Goal: Check status

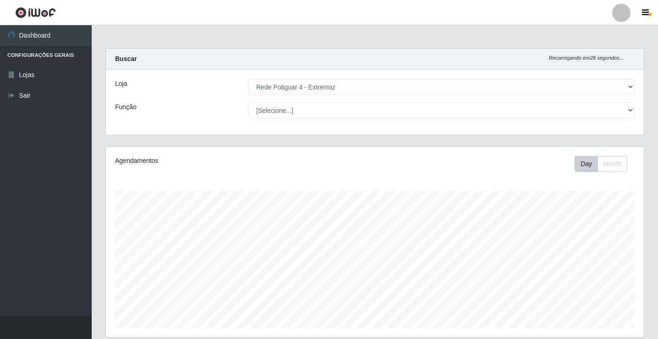
select select "78"
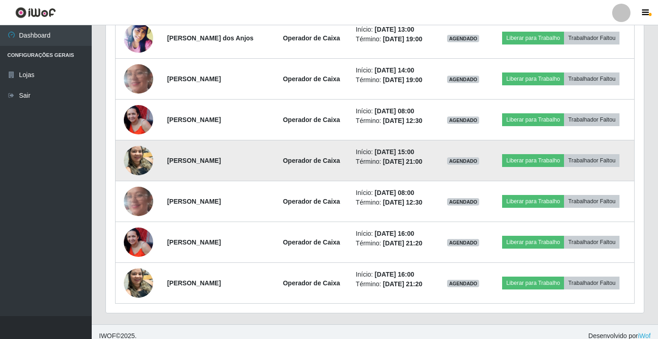
scroll to position [556, 0]
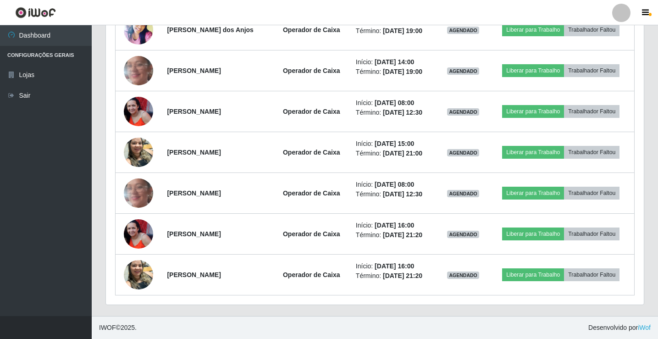
click at [101, 172] on div "Hoje 1 dia 3 dias 1 Semana Não encerrados Trabalhador Posição Data Status Opçõe…" at bounding box center [375, 54] width 552 height 523
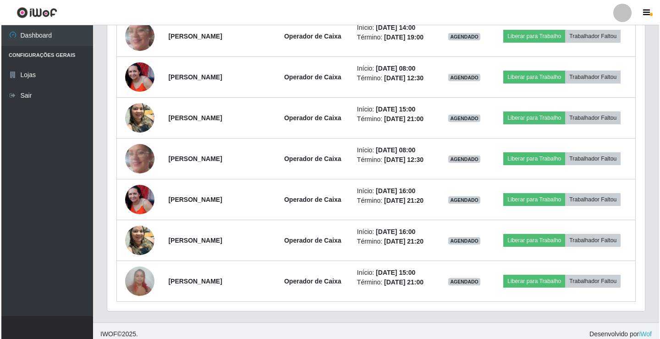
scroll to position [596, 0]
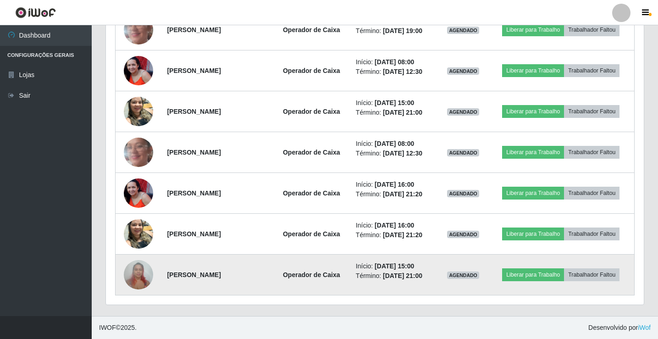
click at [138, 274] on img at bounding box center [138, 274] width 29 height 39
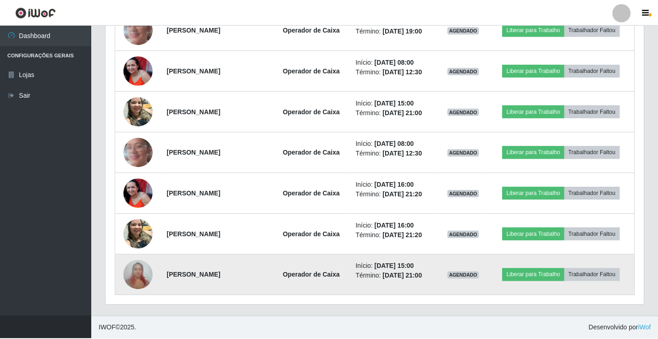
scroll to position [190, 533]
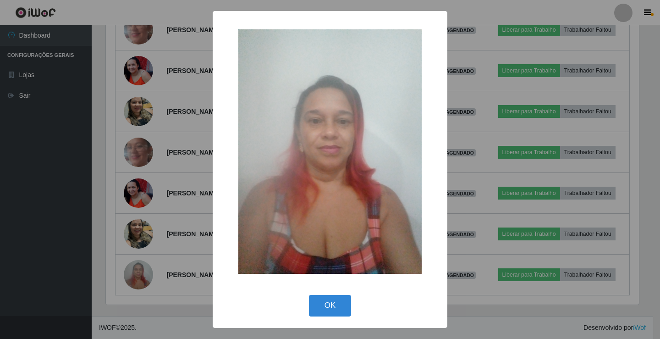
click at [106, 210] on div "× OK Cancel" at bounding box center [330, 169] width 660 height 339
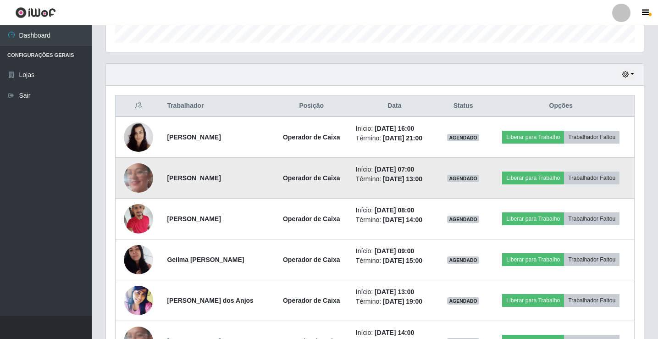
scroll to position [276, 0]
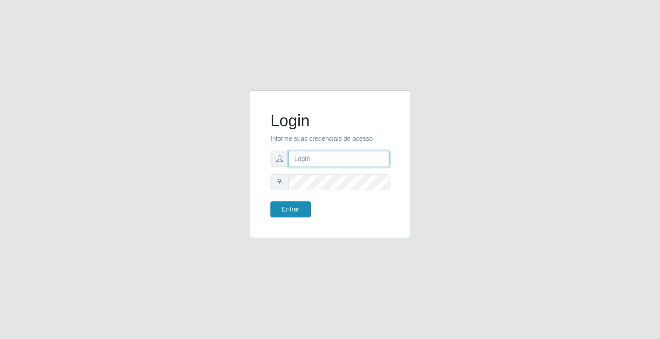
type input "[EMAIL_ADDRESS][DOMAIN_NAME]"
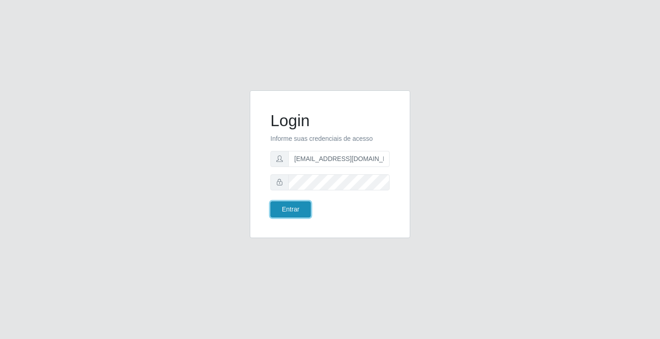
click at [281, 210] on button "Entrar" at bounding box center [291, 209] width 40 height 16
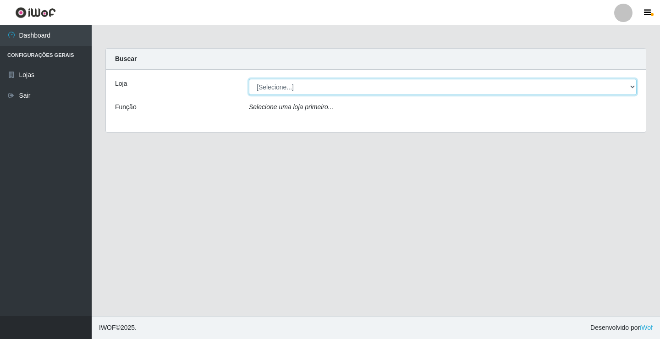
click at [313, 87] on select "[Selecione...] Rede Potiguar 4 - Extremoz" at bounding box center [443, 87] width 388 height 16
select select "78"
click at [249, 79] on select "[Selecione...] Rede Potiguar 4 - Extremoz" at bounding box center [443, 87] width 388 height 16
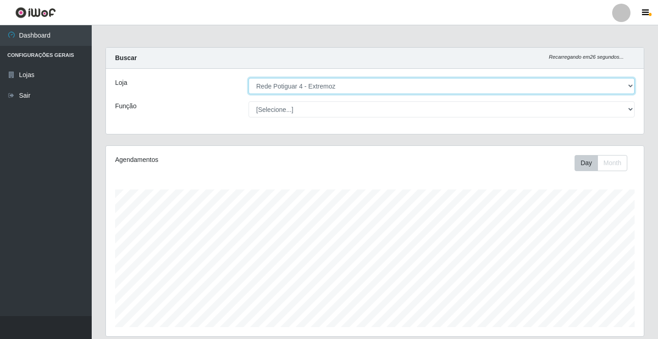
scroll to position [107, 0]
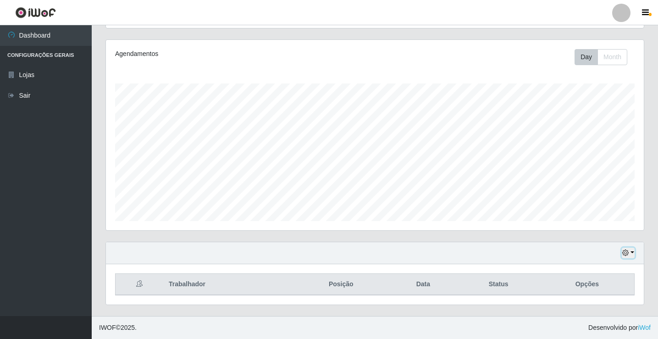
click at [626, 256] on icon "button" at bounding box center [625, 252] width 6 height 6
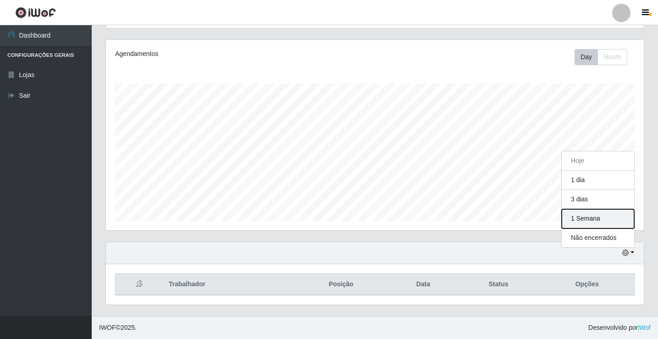
click at [590, 222] on button "1 Semana" at bounding box center [598, 218] width 72 height 19
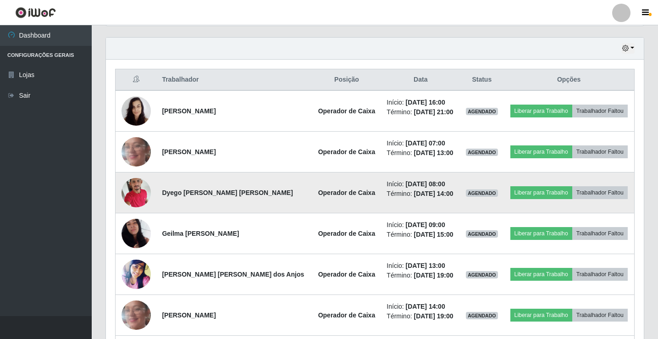
scroll to position [321, 0]
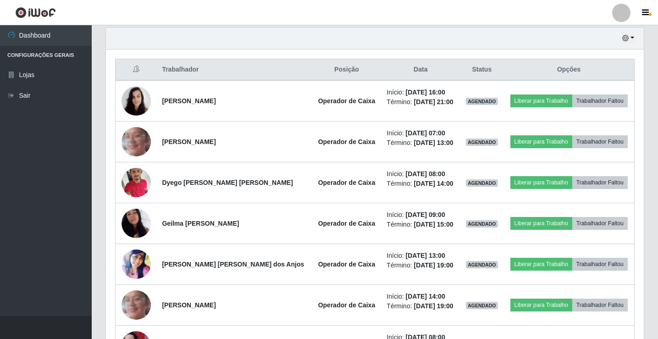
click at [110, 138] on div "Trabalhador Posição Data Status Opções [PERSON_NAME] Operador de Caixa Início: …" at bounding box center [375, 315] width 538 height 530
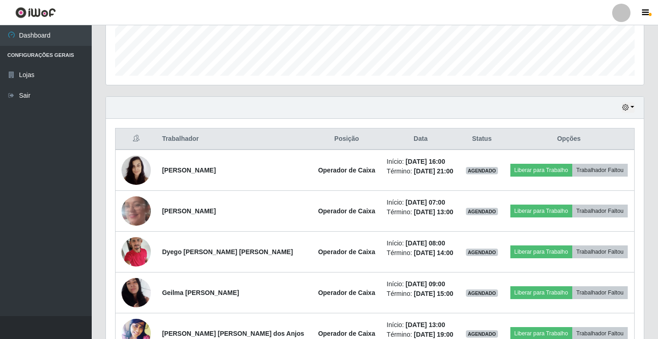
scroll to position [230, 0]
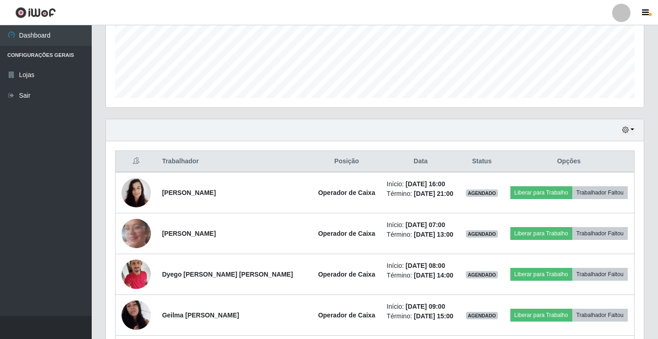
click at [622, 128] on div "Hoje 1 dia 3 dias 1 Semana Não encerrados" at bounding box center [375, 130] width 538 height 22
click at [624, 130] on icon "button" at bounding box center [625, 130] width 6 height 6
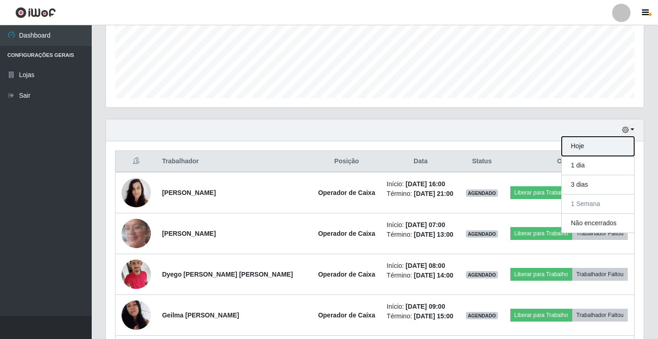
click at [617, 149] on button "Hoje" at bounding box center [598, 146] width 72 height 19
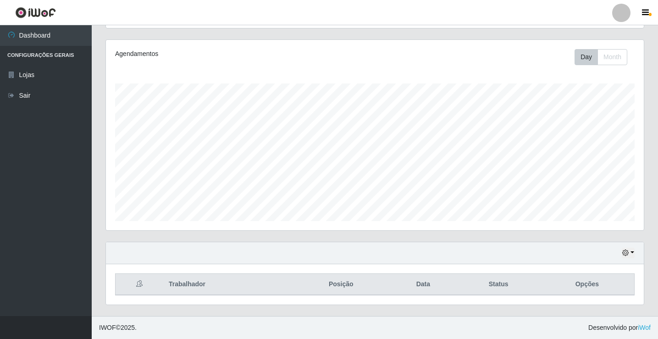
scroll to position [107, 0]
